Goal: Task Accomplishment & Management: Use online tool/utility

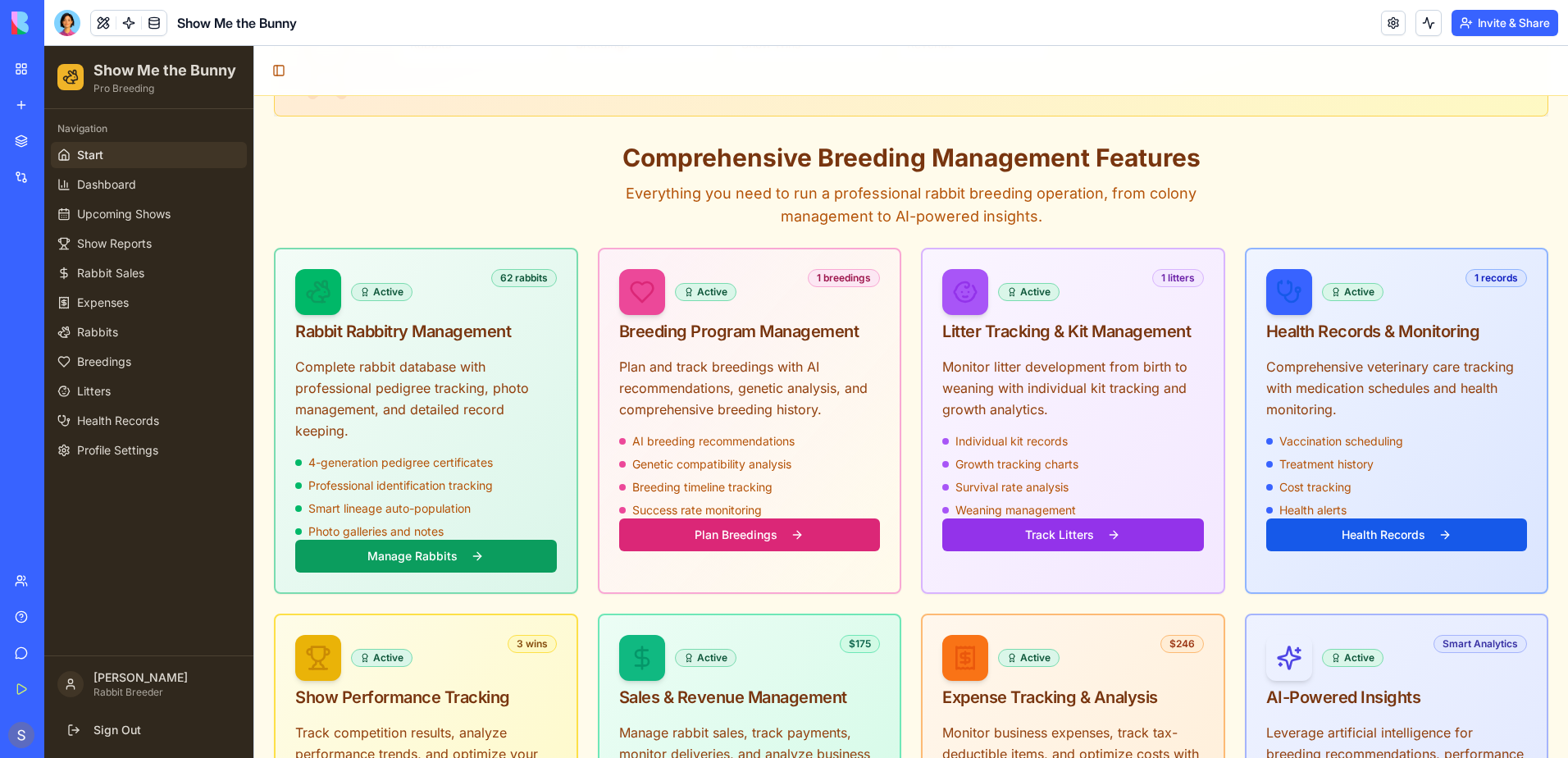
click at [36, 611] on link "Help" at bounding box center [37, 617] width 65 height 33
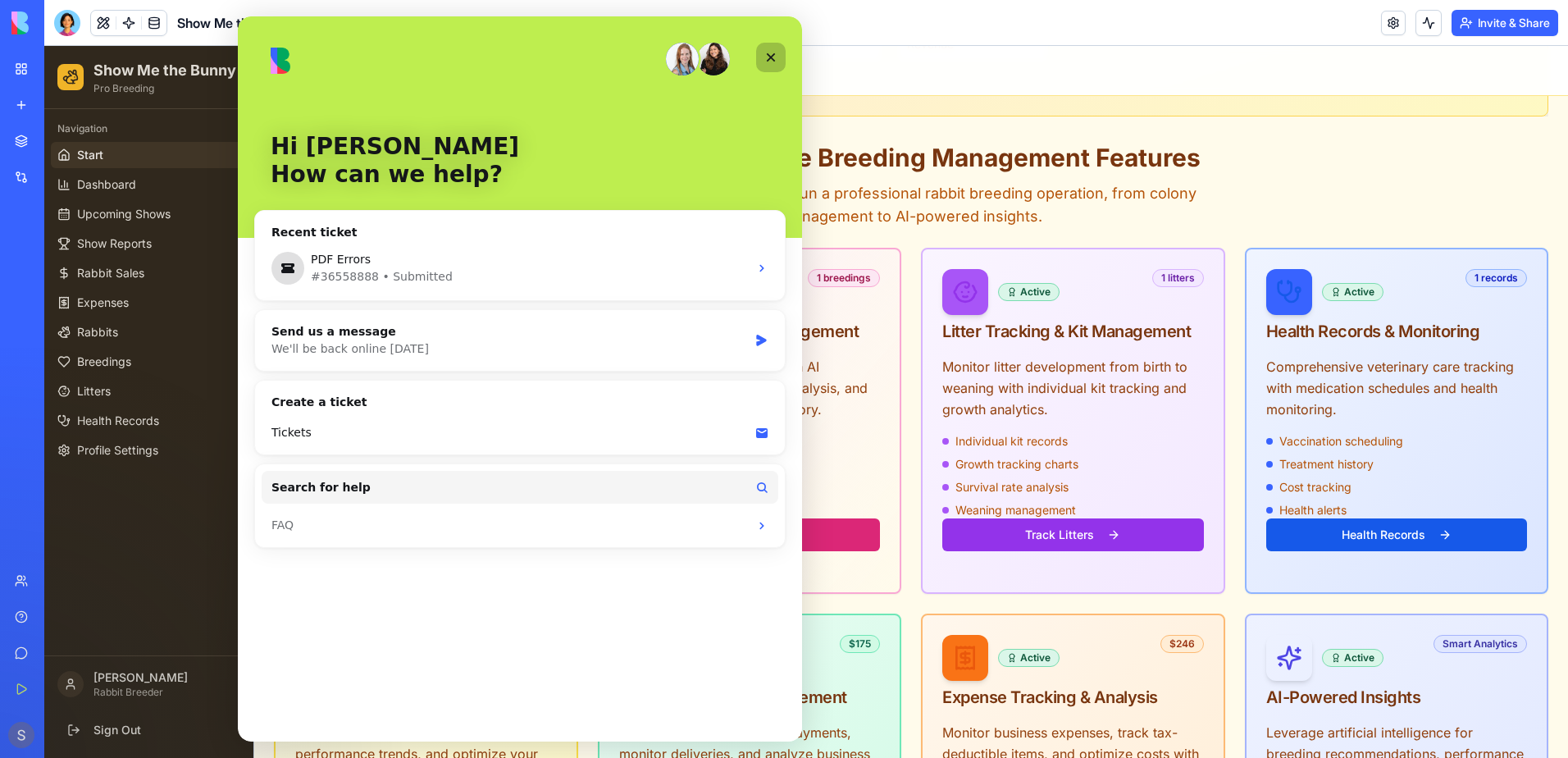
click at [778, 62] on div "Close" at bounding box center [771, 57] width 29 height 29
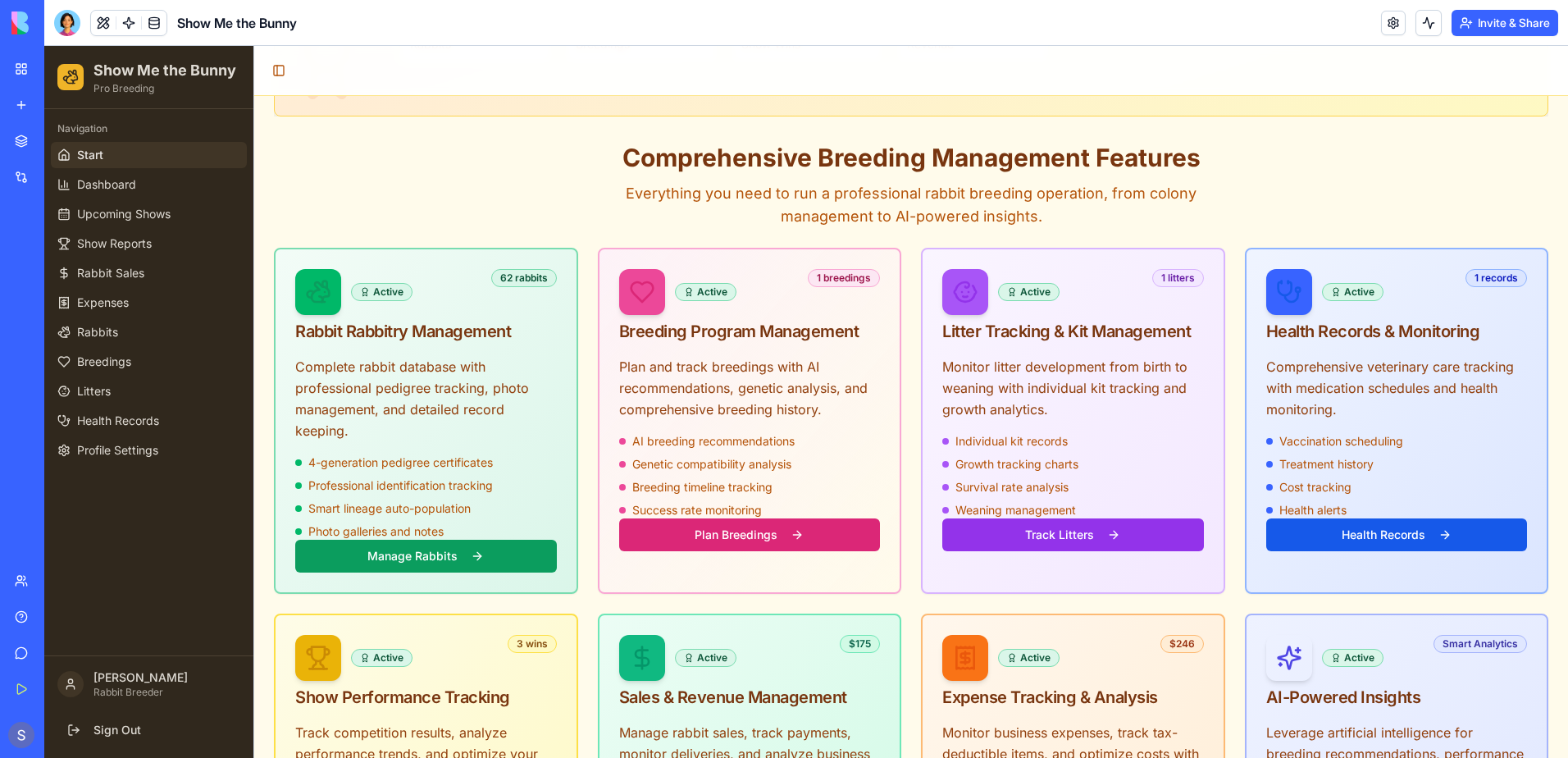
click at [64, 26] on img at bounding box center [62, 22] width 101 height 23
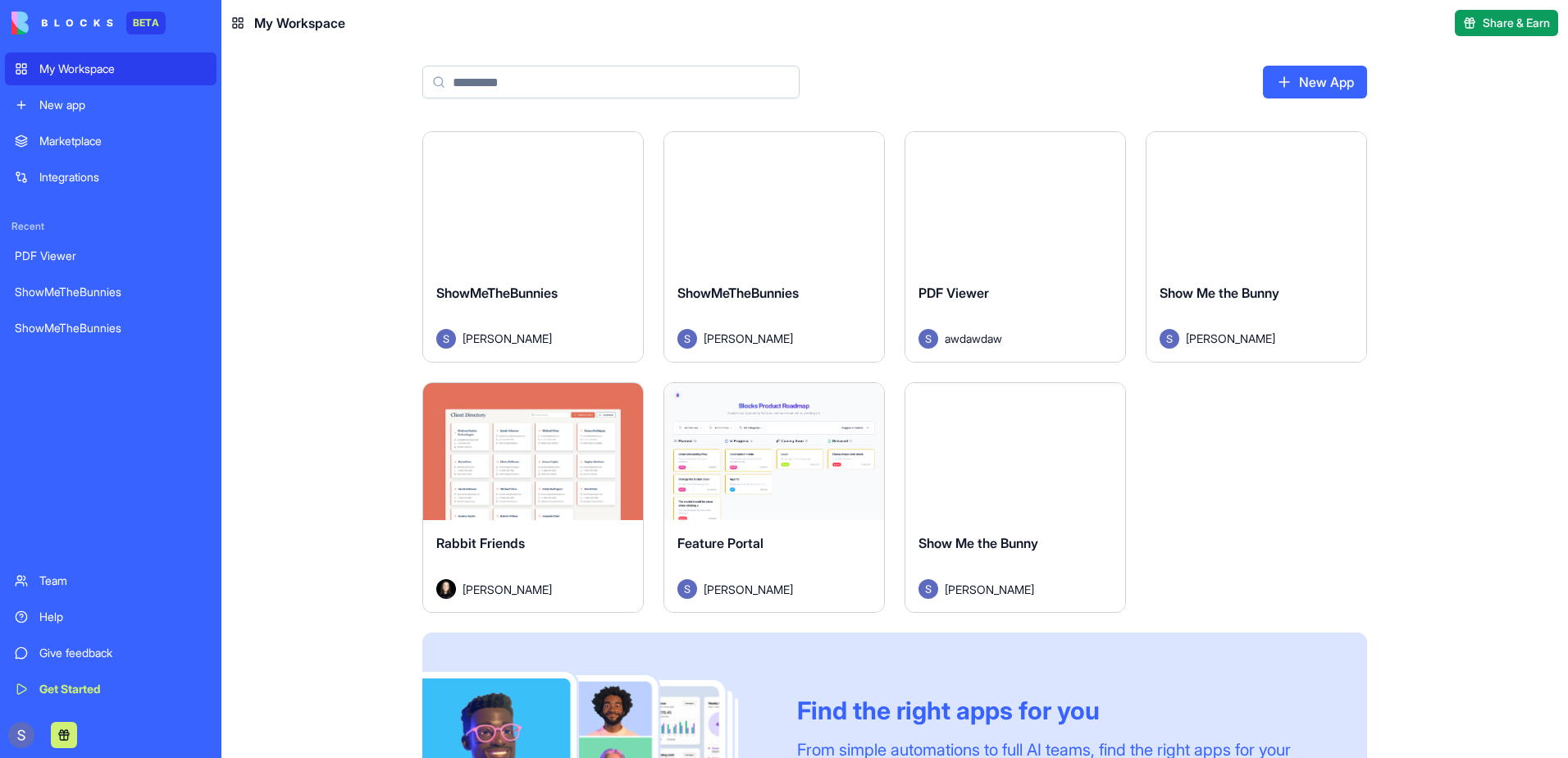
click at [1503, 19] on span "Share & Earn" at bounding box center [1516, 23] width 67 height 17
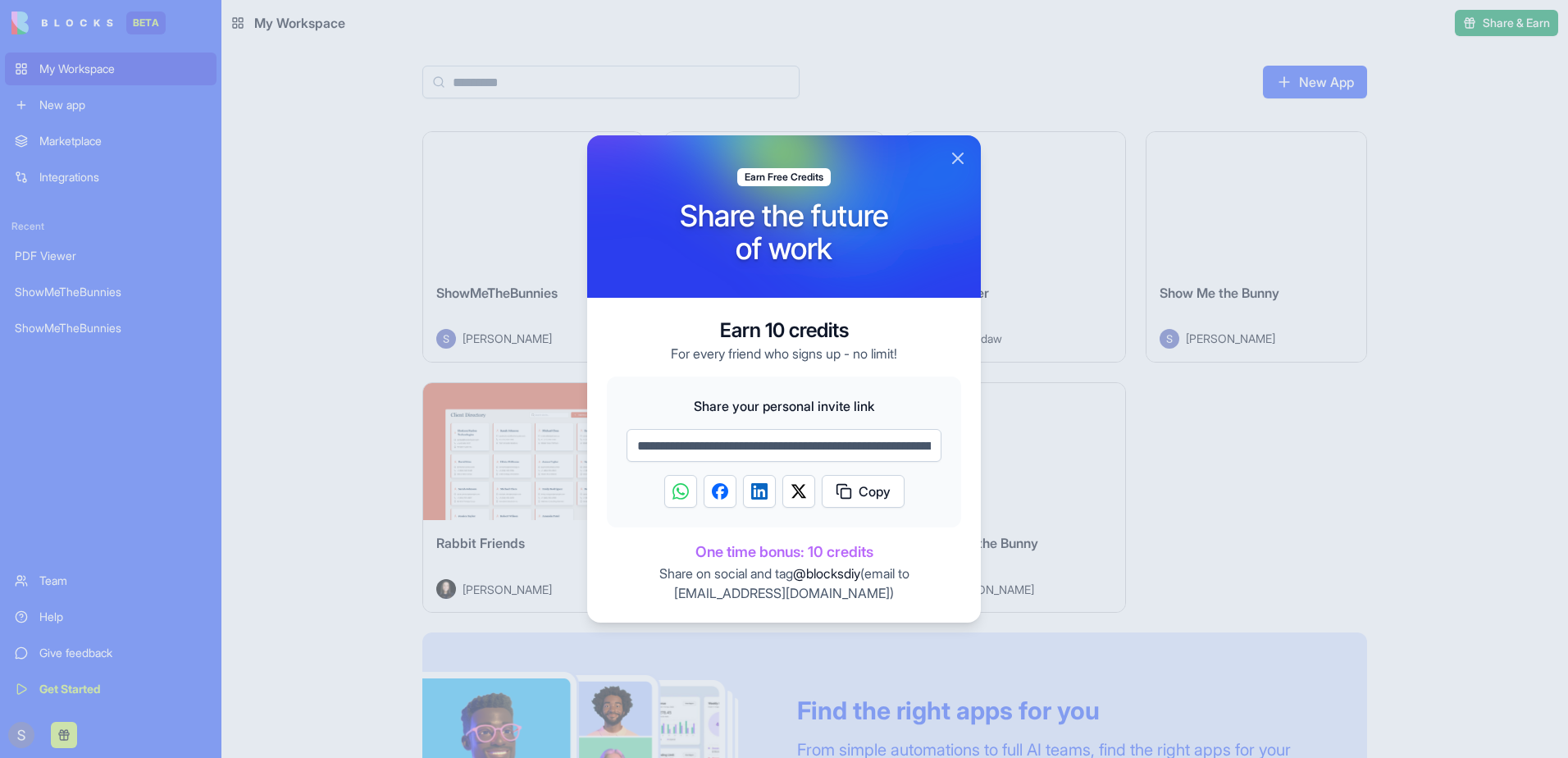
click at [955, 157] on button "Close" at bounding box center [957, 157] width 19 height 19
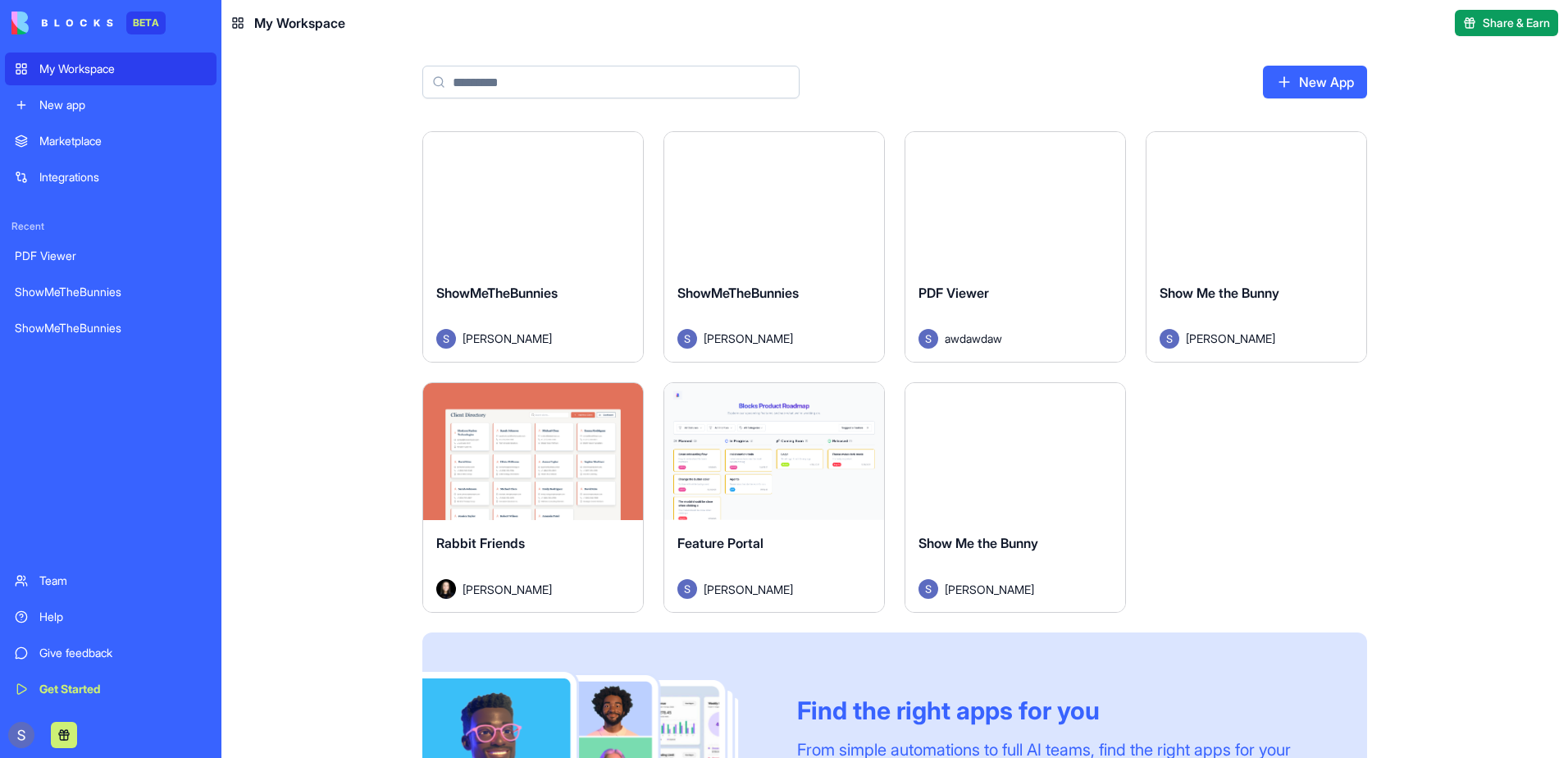
click at [992, 493] on div "Launch" at bounding box center [1015, 452] width 220 height 138
